Goal: Find specific page/section: Find specific page/section

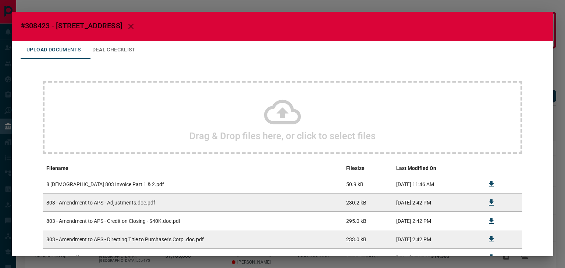
click at [126, 27] on icon "button" at bounding box center [130, 26] width 9 height 9
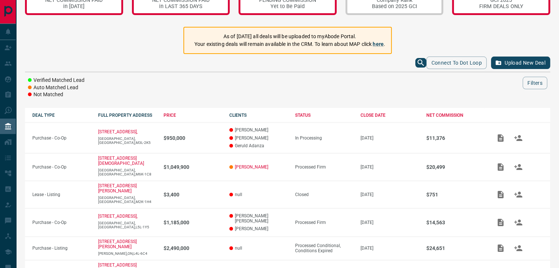
scroll to position [32, 0]
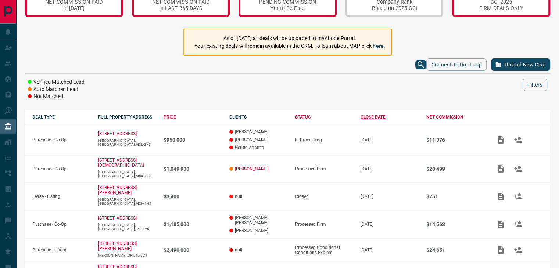
click at [366, 117] on div "CLOSE DATE" at bounding box center [390, 117] width 58 height 5
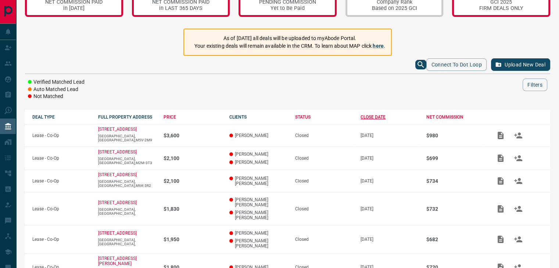
click at [366, 117] on div "CLOSE DATE" at bounding box center [390, 117] width 58 height 5
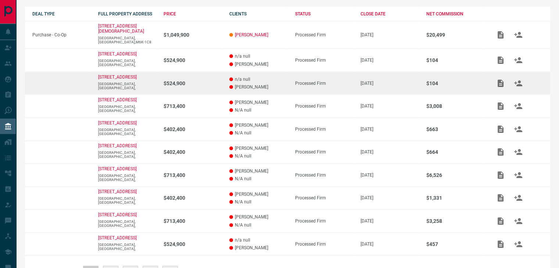
scroll to position [155, 0]
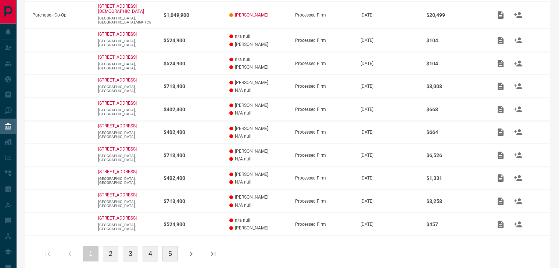
click at [111, 246] on button "2" at bounding box center [110, 253] width 15 height 15
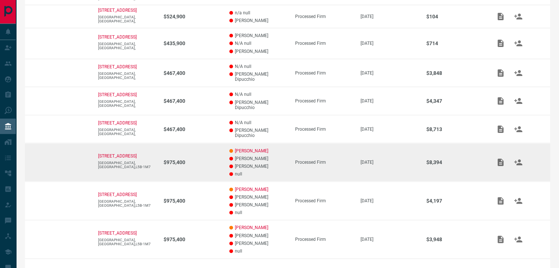
scroll to position [197, 0]
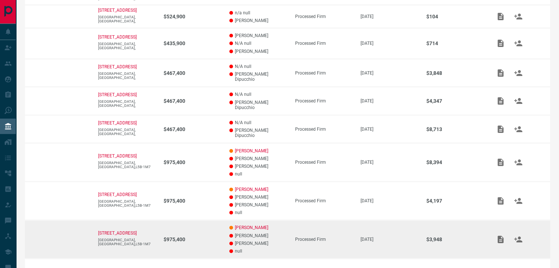
drag, startPoint x: 404, startPoint y: 150, endPoint x: 207, endPoint y: 204, distance: 203.6
click at [207, 204] on tbody "[STREET_ADDRESS], $713,400 [PERSON_NAME] N/A null Processed Firm [DATE] $3,258 …" at bounding box center [287, 108] width 525 height 299
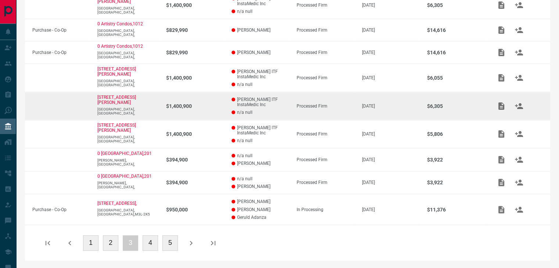
scroll to position [203, 0]
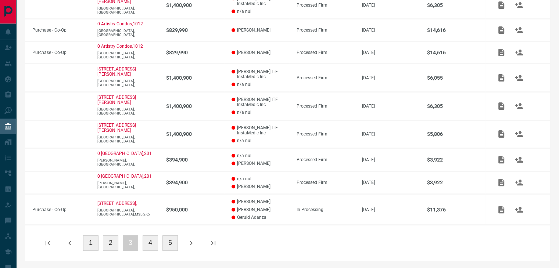
click at [148, 241] on button "4" at bounding box center [150, 243] width 15 height 15
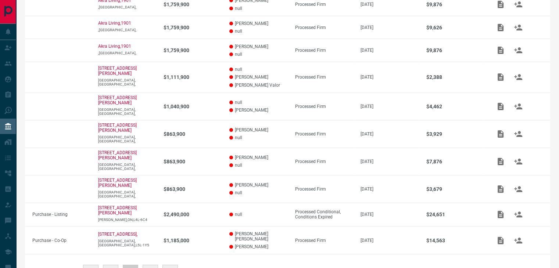
scroll to position [165, 0]
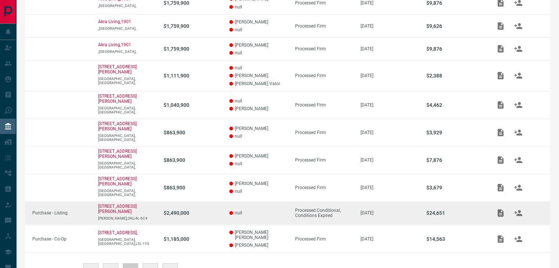
click at [270, 211] on p "null" at bounding box center [258, 213] width 58 height 5
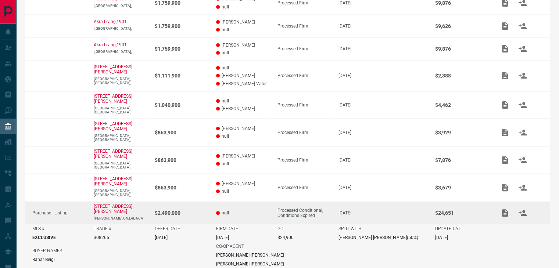
click at [270, 211] on p "null" at bounding box center [243, 213] width 54 height 5
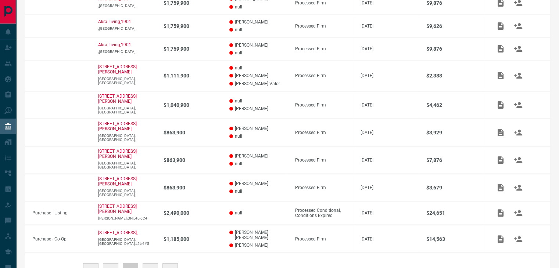
click at [145, 264] on button "5" at bounding box center [150, 271] width 15 height 15
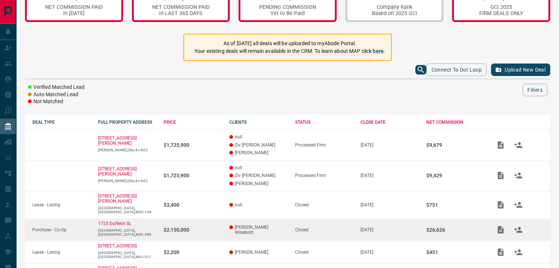
scroll to position [0, 0]
